Goal: Find specific page/section

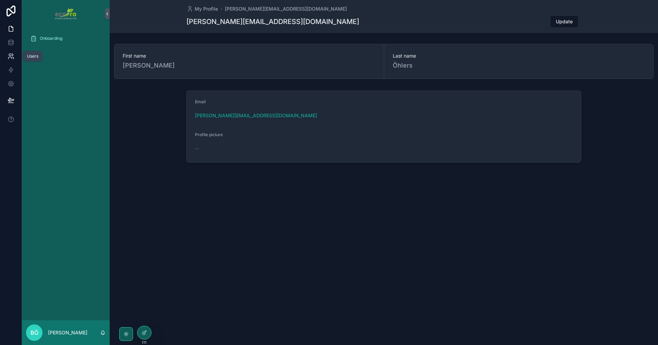
click at [11, 54] on icon at bounding box center [11, 56] width 7 height 7
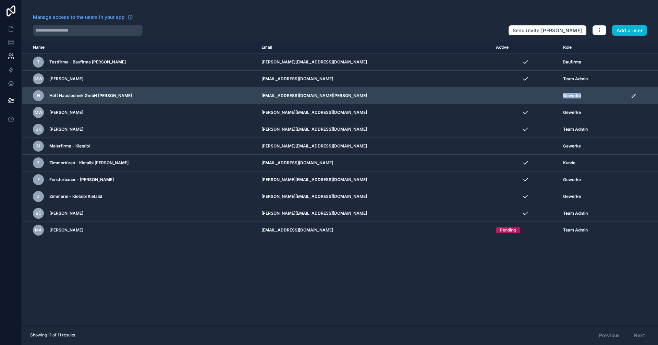
drag, startPoint x: 547, startPoint y: 95, endPoint x: 571, endPoint y: 96, distance: 24.3
click at [571, 96] on div "Gewerke" at bounding box center [593, 95] width 60 height 5
drag, startPoint x: 567, startPoint y: 96, endPoint x: 548, endPoint y: 94, distance: 19.0
click at [563, 94] on div "Gewerke" at bounding box center [593, 95] width 60 height 5
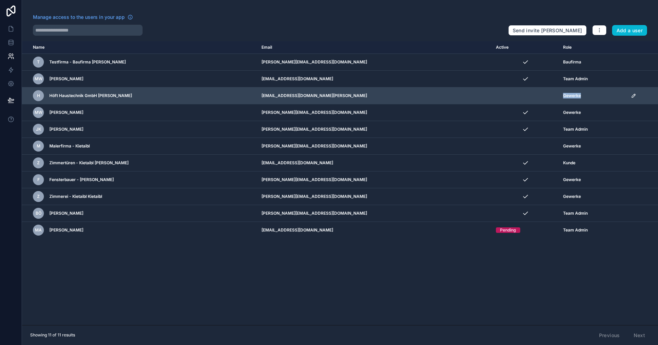
click at [563, 94] on span "Gewerke" at bounding box center [572, 95] width 18 height 5
drag, startPoint x: 544, startPoint y: 94, endPoint x: 571, endPoint y: 96, distance: 27.5
click at [571, 96] on td "Gewerke" at bounding box center [593, 95] width 68 height 17
click at [571, 96] on div "Gewerke" at bounding box center [593, 95] width 60 height 5
click at [571, 95] on div "Gewerke" at bounding box center [593, 95] width 60 height 5
